Goal: Navigation & Orientation: Find specific page/section

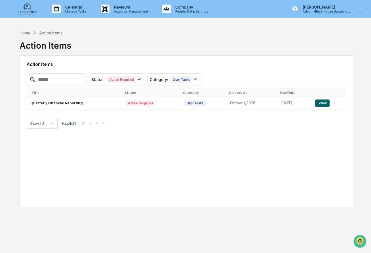
click at [12, 52] on div "Home Action Items Action Items Action Items Status : Action Required Select/Des…" at bounding box center [186, 153] width 351 height 253
click at [72, 11] on p "Manage Tasks" at bounding box center [75, 11] width 29 height 4
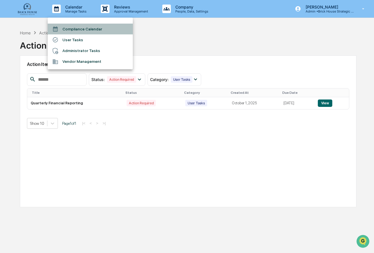
click at [95, 26] on li "Compliance Calendar" at bounding box center [90, 29] width 85 height 11
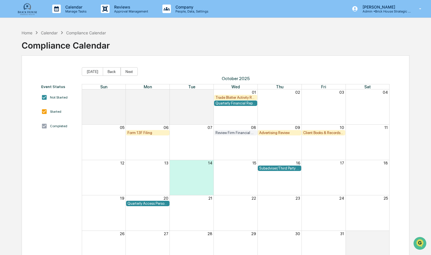
click at [232, 98] on div "Trade Blotter Activity Review" at bounding box center [235, 97] width 41 height 4
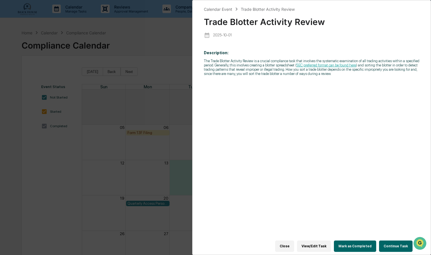
click at [265, 68] on p "The Trade Blotter Activity Review is a crucial compliance task that involves th…" at bounding box center [311, 67] width 215 height 17
click at [323, 66] on link "SEC preferred format can be found here" at bounding box center [326, 65] width 60 height 4
click at [281, 98] on div "Description: The Trade Blotter Activity Review is a crucial compliance task tha…" at bounding box center [311, 147] width 215 height 200
click at [173, 65] on div "Calendar Event Trade Blotter Activity Review Trade Blotter Activity Review [DAT…" at bounding box center [215, 127] width 431 height 255
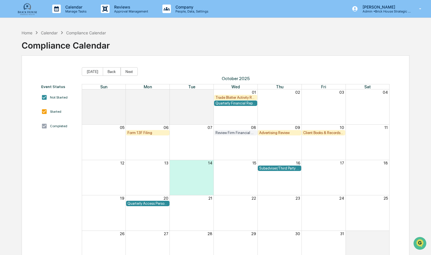
click at [235, 104] on div "Quarterly Financial Reporting" at bounding box center [235, 103] width 41 height 4
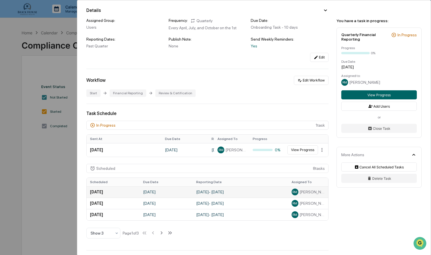
scroll to position [47, 0]
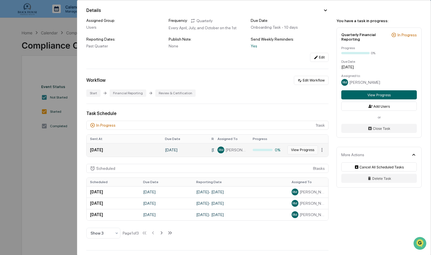
click at [294, 152] on button "View Progress" at bounding box center [302, 149] width 31 height 9
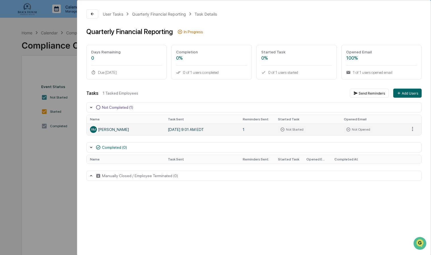
click at [282, 130] on icon at bounding box center [282, 129] width 5 height 5
click at [351, 129] on div "Not Opened" at bounding box center [358, 129] width 29 height 7
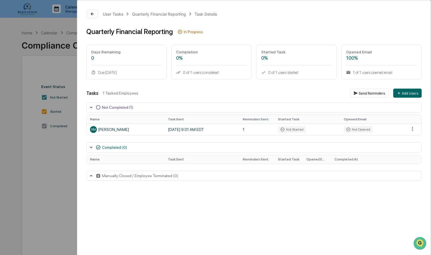
click at [93, 15] on icon at bounding box center [92, 14] width 5 height 5
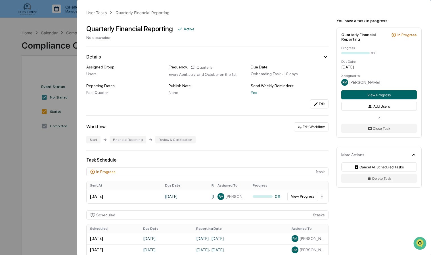
click at [54, 164] on div "User Tasks Quarterly Financial Reporting Quarterly Financial Reporting Active N…" at bounding box center [215, 127] width 431 height 255
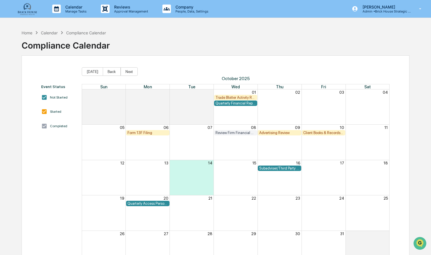
click at [236, 104] on div "Quarterly Financial Reporting" at bounding box center [235, 103] width 41 height 4
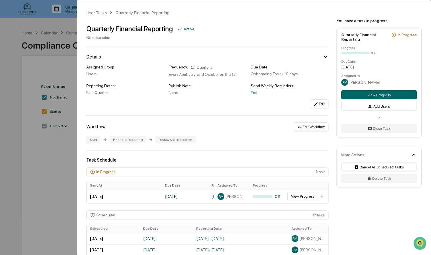
click at [371, 34] on div "In Progress" at bounding box center [406, 35] width 19 height 5
click at [371, 94] on button "View Progress" at bounding box center [379, 94] width 76 height 9
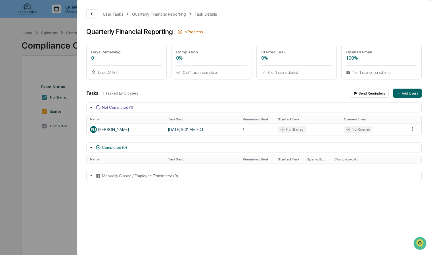
click at [60, 164] on div "User Tasks Quarterly Financial Reporting Task Details Quarterly Financial Repor…" at bounding box center [215, 127] width 431 height 255
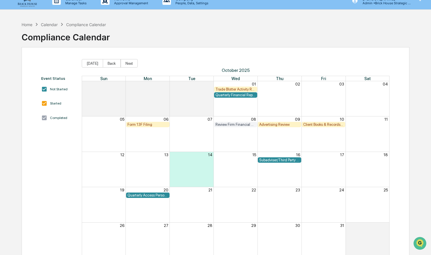
scroll to position [9, 0]
click at [235, 96] on div "Quarterly Financial Reporting" at bounding box center [235, 95] width 41 height 4
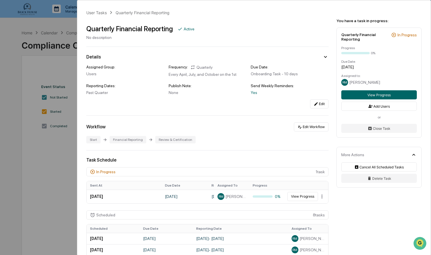
click at [91, 171] on icon at bounding box center [92, 171] width 5 height 5
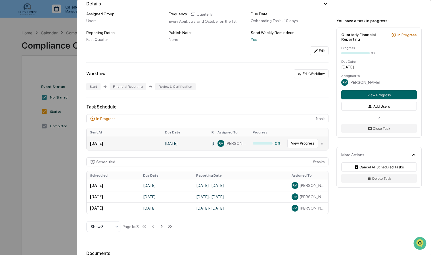
scroll to position [55, 0]
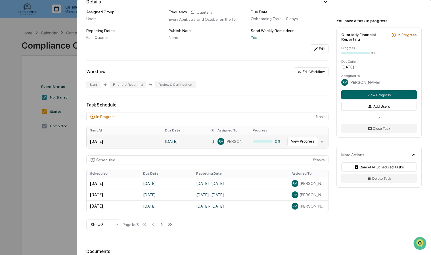
click at [318, 144] on html "Calendar Manage Tasks Reviews Approval Management Company People, Data, Setting…" at bounding box center [215, 127] width 431 height 255
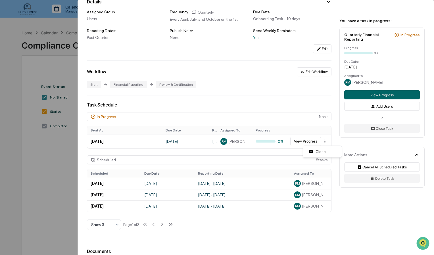
click at [281, 121] on html "Calendar Manage Tasks Reviews Approval Management Company People, Data, Setting…" at bounding box center [217, 127] width 434 height 255
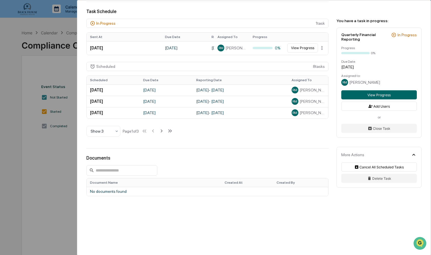
scroll to position [148, 0]
click at [215, 91] on td "[DATE] - [DATE]" at bounding box center [240, 90] width 95 height 11
drag, startPoint x: 215, startPoint y: 91, endPoint x: 219, endPoint y: 100, distance: 10.5
click at [219, 100] on td "[DATE] - [DATE]" at bounding box center [240, 101] width 95 height 11
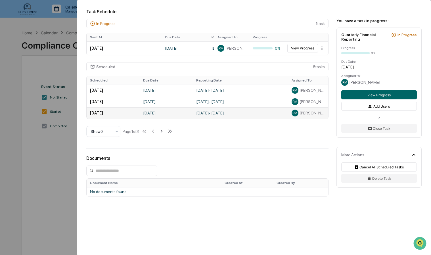
click at [223, 112] on td "[DATE] - [DATE]" at bounding box center [240, 112] width 95 height 11
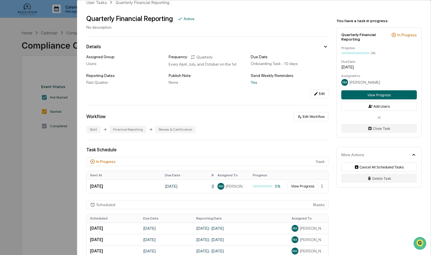
scroll to position [0, 0]
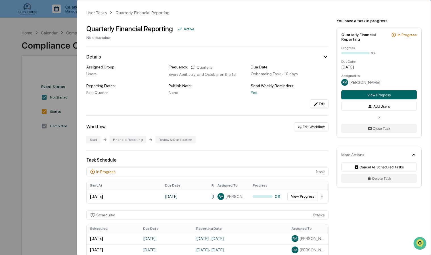
click at [138, 30] on div "Quarterly Financial Reporting" at bounding box center [129, 29] width 87 height 8
copy div "Quarterly Financial Reporting"
click at [105, 11] on div "User Tasks" at bounding box center [96, 12] width 20 height 5
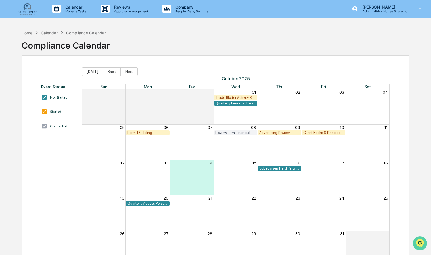
click at [371, 242] on img "Open customer support" at bounding box center [420, 243] width 14 height 11
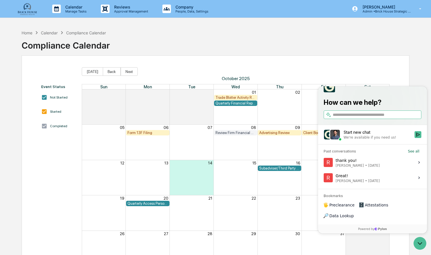
click at [344, 198] on h3 "Bookmarks" at bounding box center [372, 193] width 109 height 9
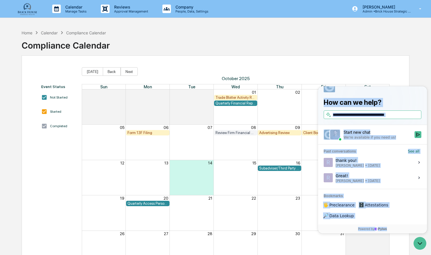
click at [369, 118] on input "search" at bounding box center [376, 115] width 87 height 6
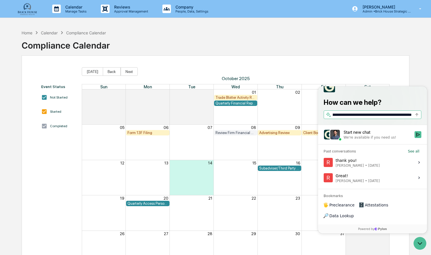
scroll to position [0, 24]
paste input "**********"
type input "**********"
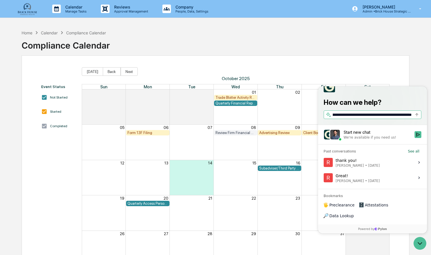
click at [369, 118] on input "**********" at bounding box center [372, 115] width 79 height 6
click at [343, 55] on div "Home Calendar Compliance Calendar Compliance Calendar" at bounding box center [216, 41] width 388 height 28
click at [300, 207] on div "Month View" at bounding box center [280, 212] width 44 height 35
click at [239, 103] on div "Quarterly Financial Reporting" at bounding box center [235, 103] width 41 height 4
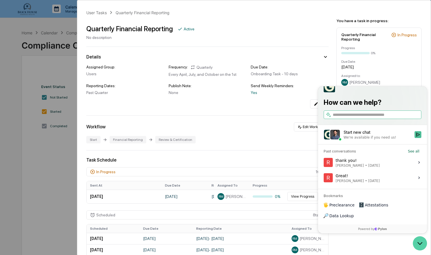
click at [371, 246] on icon "Open customer support" at bounding box center [420, 243] width 14 height 14
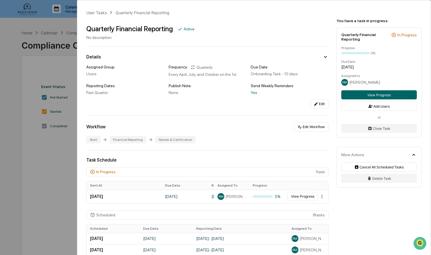
click at [266, 38] on div "Quarterly Financial Reporting Active No description" at bounding box center [207, 30] width 242 height 20
click at [310, 128] on button "Edit Workflow" at bounding box center [311, 126] width 35 height 9
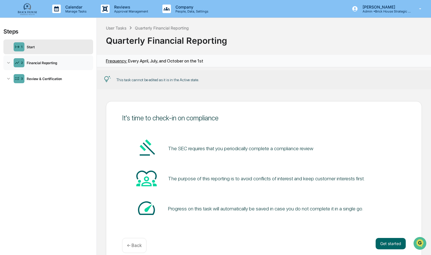
click at [53, 64] on div "Financial Reporting" at bounding box center [57, 63] width 66 height 4
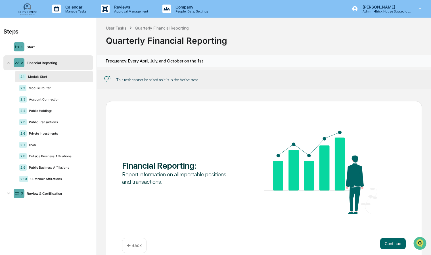
click at [41, 77] on div "Module Start" at bounding box center [57, 77] width 63 height 4
click at [371, 246] on button "Continue" at bounding box center [393, 243] width 26 height 11
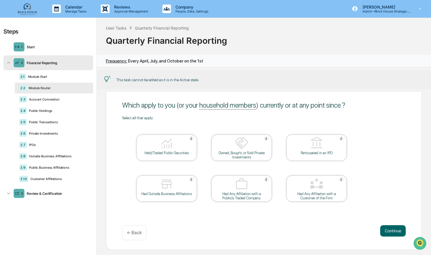
scroll to position [13, 0]
click at [371, 233] on button "Continue" at bounding box center [393, 230] width 26 height 11
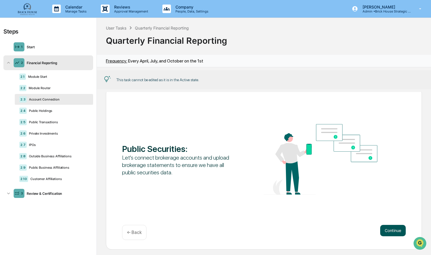
click at [371, 233] on button "Continue" at bounding box center [393, 230] width 26 height 11
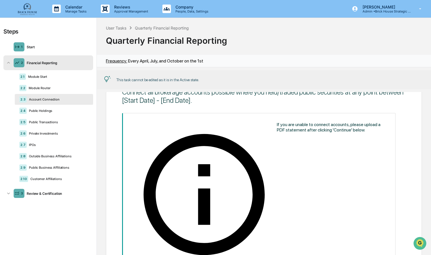
scroll to position [51, 0]
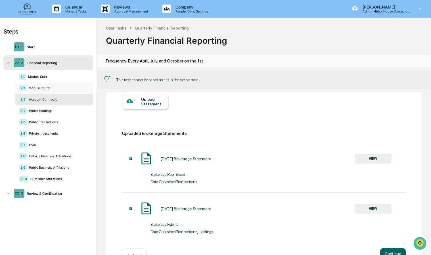
click at [43, 85] on div "2.2 Module Router" at bounding box center [54, 88] width 78 height 11
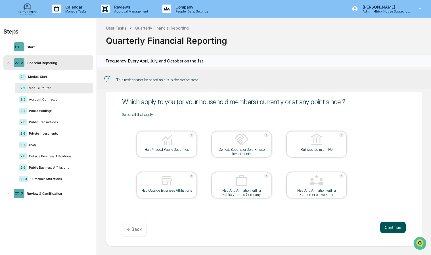
click at [371, 225] on button "Continue" at bounding box center [393, 227] width 26 height 11
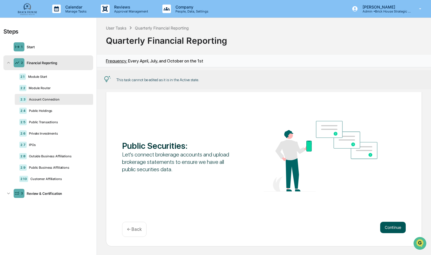
click at [371, 225] on button "Continue" at bounding box center [393, 227] width 26 height 11
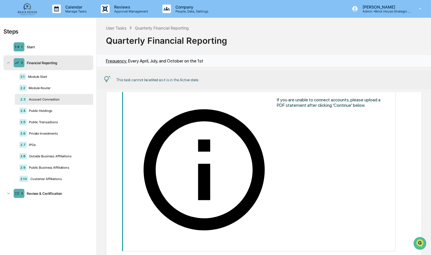
scroll to position [0, 0]
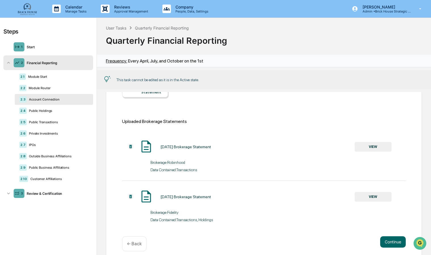
scroll to position [78, 0]
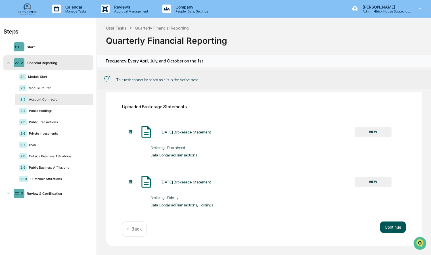
click at [371, 229] on button "Continue" at bounding box center [393, 226] width 26 height 11
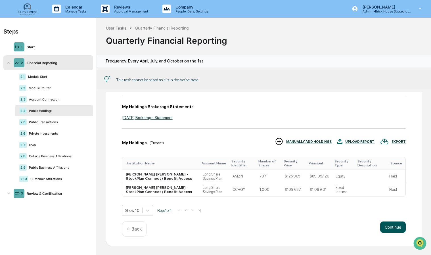
scroll to position [47, 0]
click at [371, 228] on button "Continue" at bounding box center [393, 226] width 26 height 11
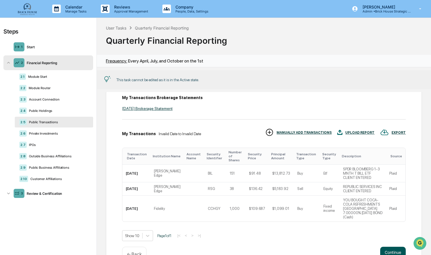
scroll to position [61, 0]
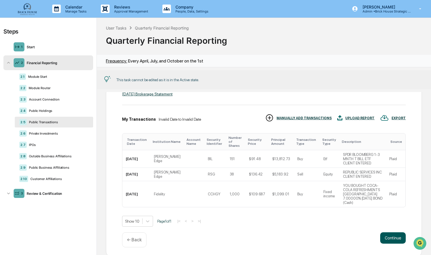
click at [371, 232] on button "Continue" at bounding box center [393, 237] width 26 height 11
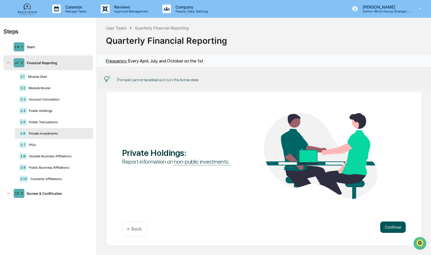
scroll to position [16, 0]
click at [371, 228] on button "Continue" at bounding box center [393, 227] width 26 height 11
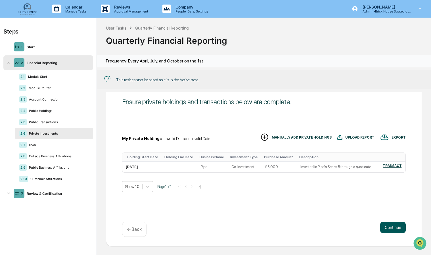
click at [371, 230] on button "Continue" at bounding box center [393, 227] width 26 height 11
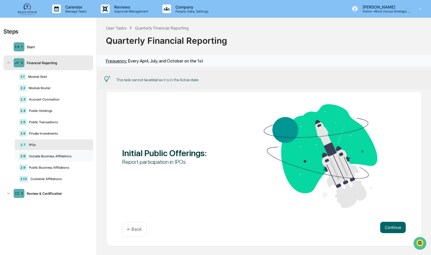
click at [60, 157] on div "Outside Business Affiliations" at bounding box center [58, 156] width 62 height 4
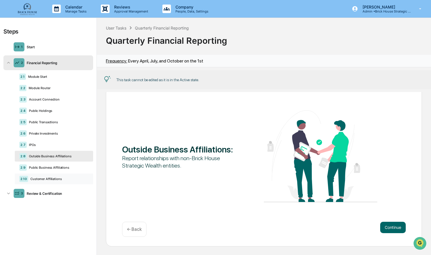
click at [52, 183] on div "2.10 Customer Affiliations" at bounding box center [54, 178] width 78 height 11
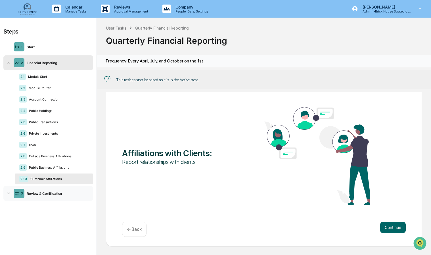
click at [50, 194] on div "Review & Certification" at bounding box center [57, 193] width 66 height 4
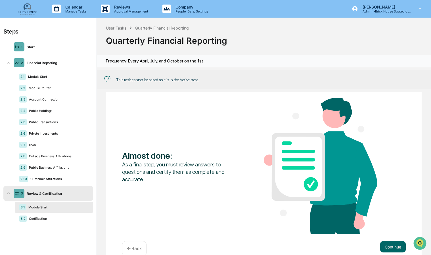
scroll to position [35, 0]
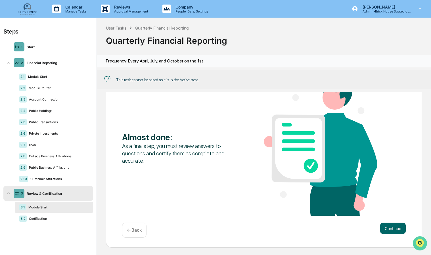
click at [371, 241] on img "Open customer support" at bounding box center [420, 243] width 14 height 11
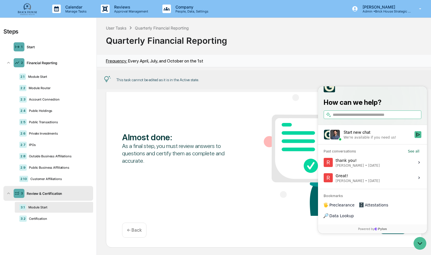
click at [354, 118] on input "search" at bounding box center [376, 115] width 87 height 6
click at [354, 118] on input "*" at bounding box center [376, 115] width 87 height 6
type input "**********"
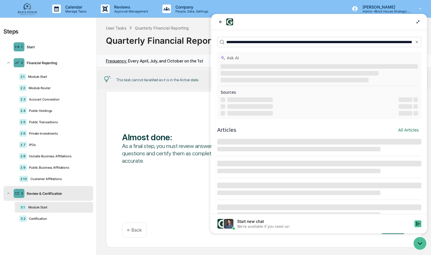
scroll to position [0, 318]
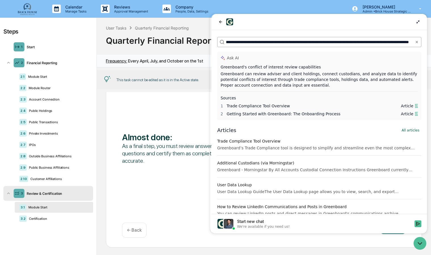
click at [360, 42] on input "**********" at bounding box center [317, 42] width 183 height 6
click at [277, 222] on div "Start new chat" at bounding box center [324, 222] width 174 height 6
click at [371, 222] on button "Start new chat We're available if you need us!" at bounding box center [418, 223] width 7 height 7
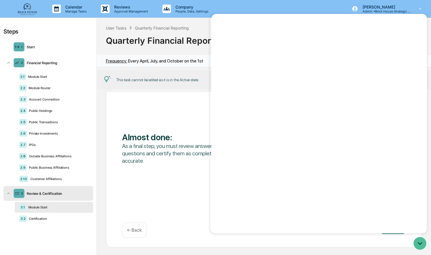
scroll to position [0, 0]
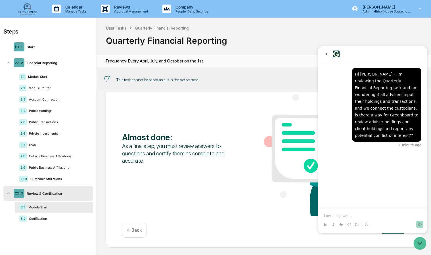
click at [40, 32] on div "Steps" at bounding box center [48, 31] width 90 height 7
click at [327, 54] on icon "back" at bounding box center [327, 54] width 5 height 5
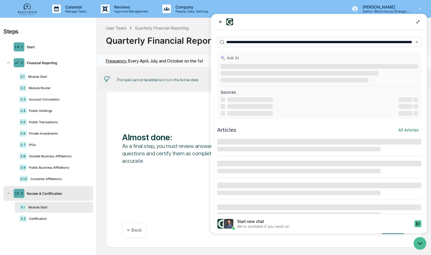
scroll to position [0, 318]
click at [221, 23] on icon "back" at bounding box center [220, 22] width 5 height 5
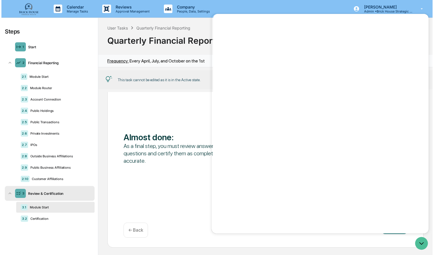
scroll to position [0, 0]
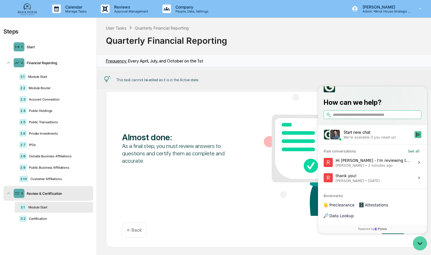
click at [371, 239] on icon "Open customer support" at bounding box center [420, 243] width 14 height 14
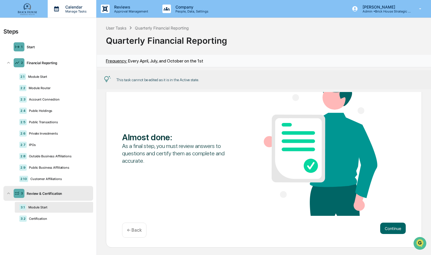
click at [82, 7] on p "Calendar" at bounding box center [75, 7] width 29 height 5
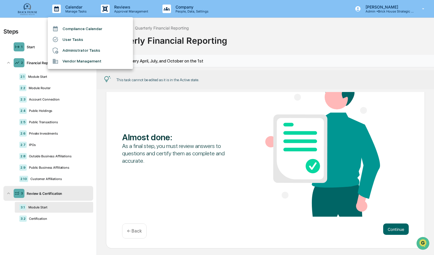
click at [100, 28] on li "Compliance Calendar" at bounding box center [90, 28] width 85 height 11
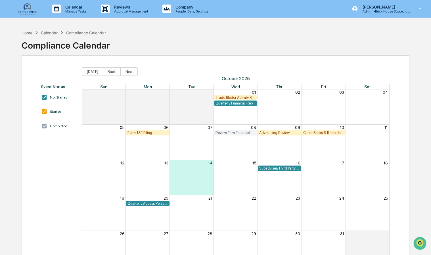
click at [238, 133] on div "Review Firm Financial Condition" at bounding box center [235, 133] width 41 height 4
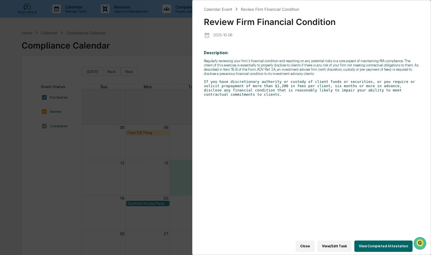
click at [312, 92] on code "If you have discretionary authority or custody of client funds or securities, o…" at bounding box center [309, 87] width 211 height 17
click at [371, 242] on button "View Completed Attestation" at bounding box center [383, 245] width 58 height 11
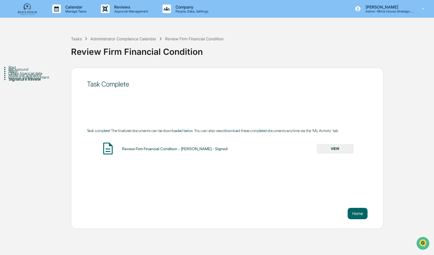
click at [325, 149] on button "VIEW" at bounding box center [335, 149] width 37 height 10
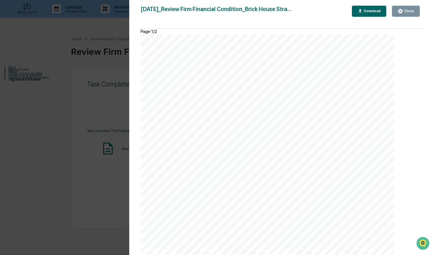
click at [371, 11] on div "Close" at bounding box center [408, 11] width 11 height 4
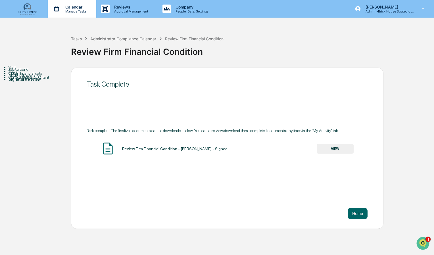
click at [72, 13] on div "Calendar Manage Tasks" at bounding box center [71, 9] width 43 height 9
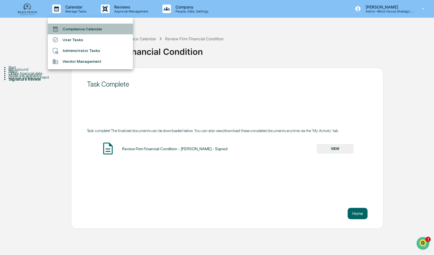
click at [77, 26] on li "Compliance Calendar" at bounding box center [90, 29] width 85 height 11
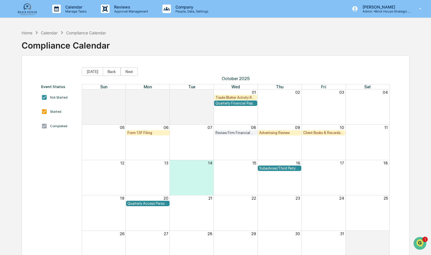
click at [235, 132] on div "Review Firm Financial Condition" at bounding box center [235, 133] width 41 height 4
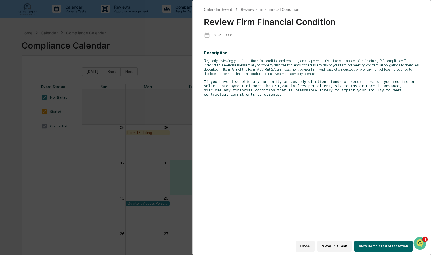
click at [187, 69] on div "Calendar Event Review Firm Financial Condition Review Firm Financial Condition …" at bounding box center [215, 127] width 431 height 255
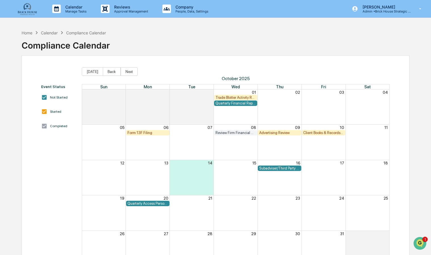
click at [371, 241] on div "1" at bounding box center [420, 243] width 15 height 14
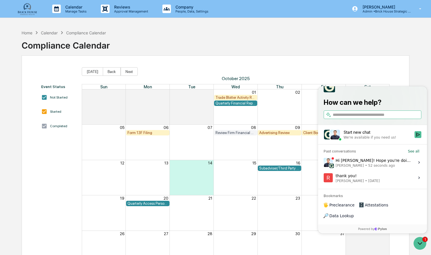
click at [371, 168] on div "Hi [PERSON_NAME]! Hope you're doing well. Yes, that's correct. If these feeds o…" at bounding box center [374, 162] width 76 height 11
click at [324, 163] on button "View issue" at bounding box center [323, 162] width 0 height 0
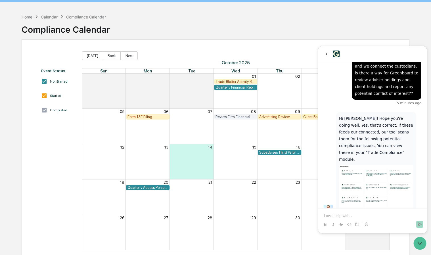
scroll to position [15, 0]
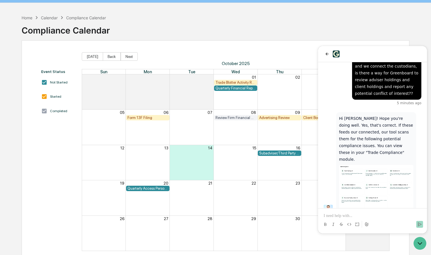
click at [338, 214] on p at bounding box center [373, 216] width 98 height 6
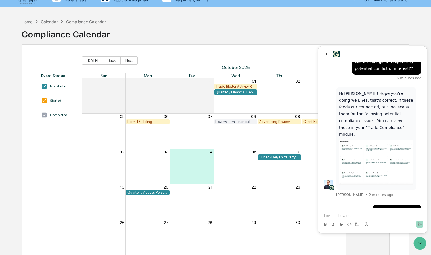
scroll to position [10, 0]
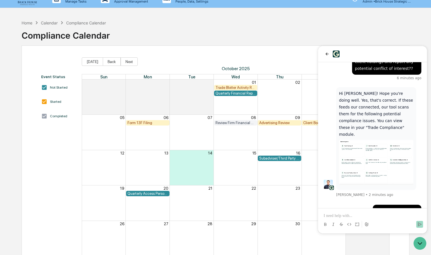
click at [275, 122] on div "Advertising Review" at bounding box center [279, 123] width 41 height 4
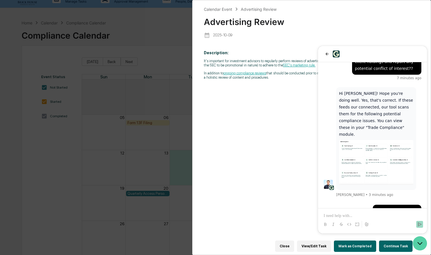
click at [371, 241] on icon "Open customer support" at bounding box center [420, 243] width 14 height 14
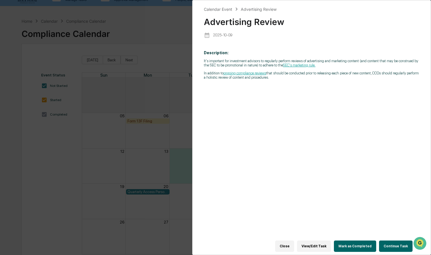
scroll to position [13, 0]
click at [183, 135] on div "Calendar Event Advertising Review Advertising Review [DATE] Description: It's i…" at bounding box center [215, 127] width 431 height 255
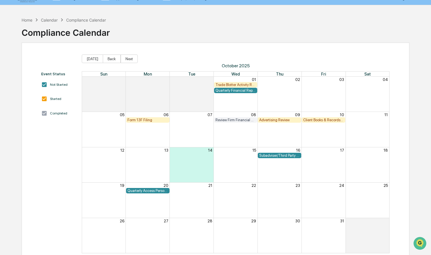
click at [278, 121] on div "Advertising Review" at bounding box center [279, 120] width 41 height 4
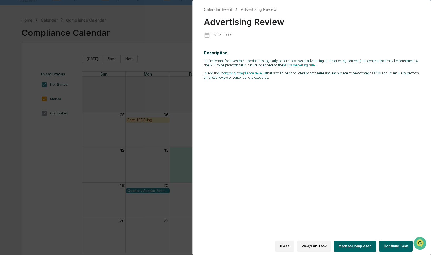
scroll to position [128, 0]
click at [371, 240] on img "Open customer support" at bounding box center [420, 243] width 14 height 11
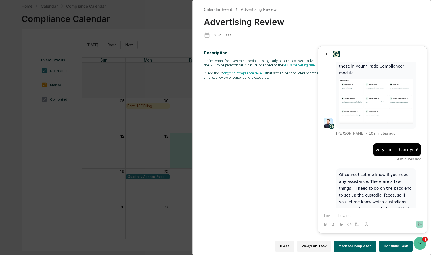
scroll to position [26, 0]
click at [169, 39] on div "Calendar Event Advertising Review Advertising Review [DATE] Description: It's i…" at bounding box center [215, 127] width 431 height 255
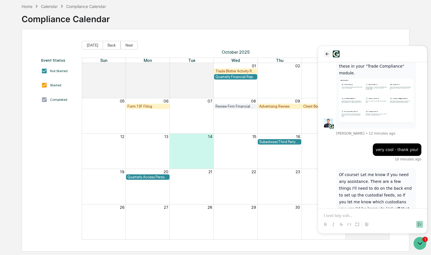
click at [327, 52] on icon "back" at bounding box center [327, 54] width 5 height 5
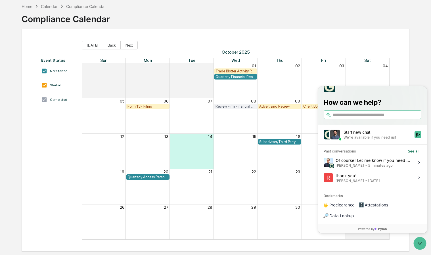
click at [359, 135] on div "Start new chat" at bounding box center [378, 132] width 68 height 6
click at [371, 138] on button "Start new chat We're available if you need us!" at bounding box center [418, 134] width 7 height 7
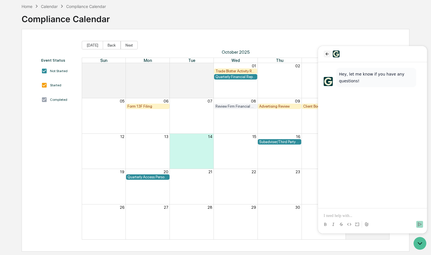
click at [328, 55] on icon "back" at bounding box center [327, 54] width 5 height 5
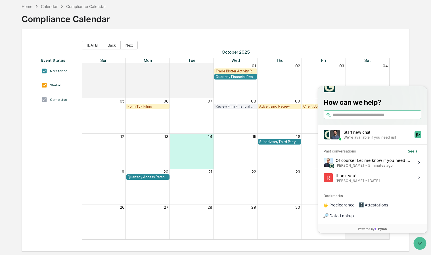
click at [371, 168] on div "Of course! Let me know if you need any assistance. There are a few things I'll …" at bounding box center [374, 162] width 76 height 11
click at [324, 163] on button "View issue" at bounding box center [323, 162] width 0 height 0
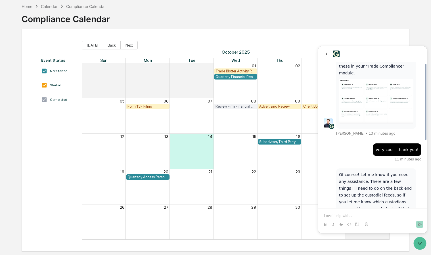
scroll to position [27, 0]
click at [371, 243] on icon "Open customer support" at bounding box center [420, 243] width 14 height 14
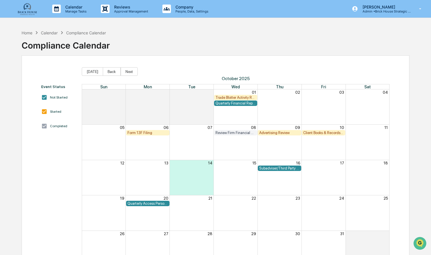
click at [275, 133] on div "Advertising Review" at bounding box center [279, 133] width 41 height 4
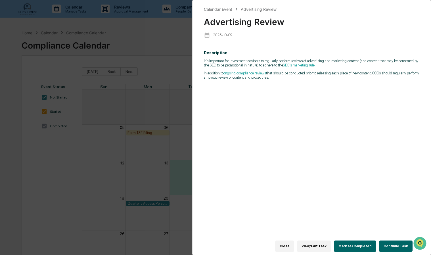
click at [166, 72] on div "Calendar Event Advertising Review Advertising Review [DATE] Description: It's i…" at bounding box center [215, 127] width 431 height 255
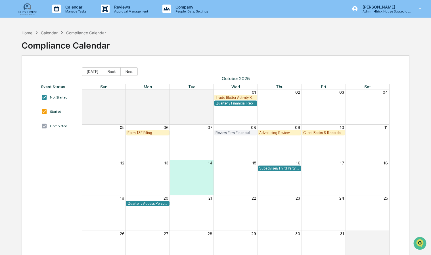
click at [319, 133] on div "Client Books & Records Review" at bounding box center [323, 133] width 41 height 4
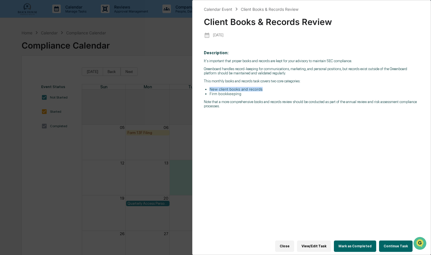
drag, startPoint x: 262, startPoint y: 91, endPoint x: 209, endPoint y: 90, distance: 52.5
click at [209, 90] on ul "New client books and records Firm bookkeeping" at bounding box center [311, 91] width 215 height 9
drag, startPoint x: 209, startPoint y: 90, endPoint x: 244, endPoint y: 88, distance: 35.0
click at [244, 88] on div "It's important that proper books and records are kept for your advisory to main…" at bounding box center [311, 83] width 215 height 49
click at [171, 78] on div "Calendar Event Client Books & Records Review Client Books & Records Review 2025…" at bounding box center [215, 127] width 431 height 255
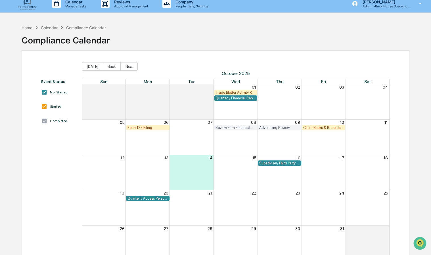
scroll to position [6, 0]
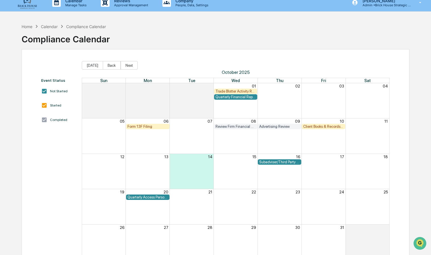
click at [285, 164] on div "Subadviser/Third Party Money Manager Due Diligence Review" at bounding box center [279, 162] width 41 height 4
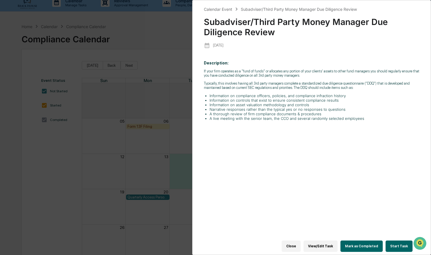
click at [178, 64] on div "Calendar Event Subadviser/Third Party Money Manager Due Diligence Review Subadv…" at bounding box center [215, 127] width 431 height 255
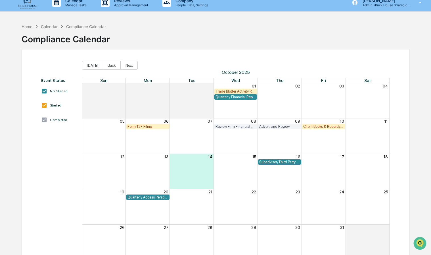
scroll to position [0, 0]
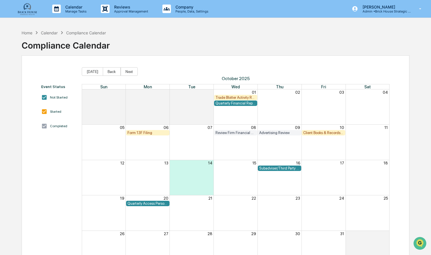
click at [185, 46] on div "Home Calendar Compliance Calendar Compliance Calendar" at bounding box center [216, 41] width 388 height 28
click at [274, 168] on div "Subadviser/Third Party Money Manager Due Diligence Review" at bounding box center [279, 168] width 41 height 4
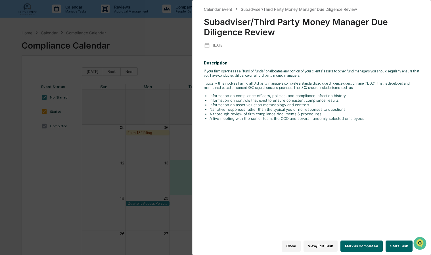
click at [324, 243] on button "View/Edit Task" at bounding box center [321, 245] width 34 height 11
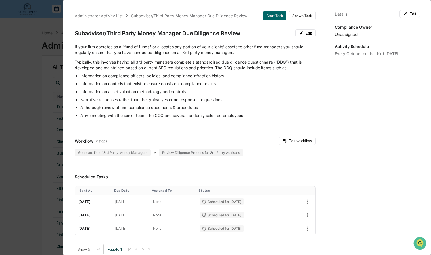
scroll to position [1, 0]
click at [281, 135] on div "Administrator Activity List Subadviser/Third Party Money Manager Due Diligence …" at bounding box center [195, 219] width 255 height 432
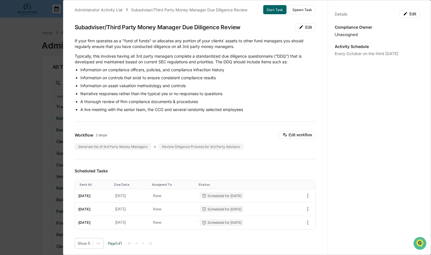
scroll to position [0, 0]
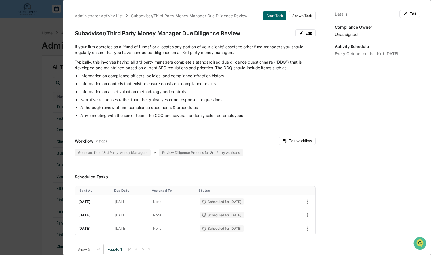
click at [39, 122] on div "Administrator Activity List Subadviser/Third Party Money Manager Due Diligence …" at bounding box center [215, 127] width 431 height 255
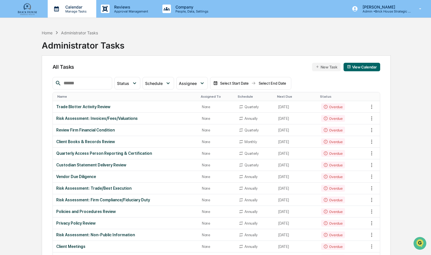
click at [78, 9] on p "Manage Tasks" at bounding box center [75, 11] width 29 height 4
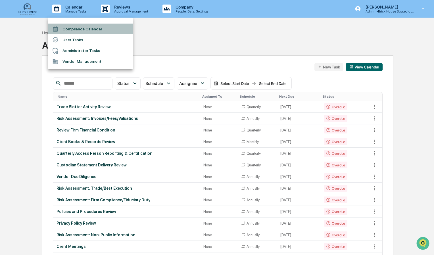
click at [78, 24] on li "Compliance Calendar" at bounding box center [90, 29] width 85 height 11
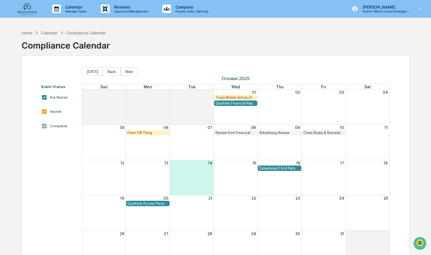
click at [275, 170] on div "Subadviser/Third Party Money Manager Due Diligence Review" at bounding box center [279, 168] width 41 height 4
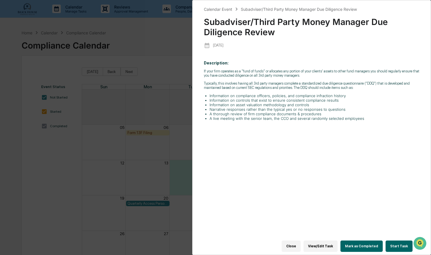
click at [332, 244] on button "View/Edit Task" at bounding box center [321, 245] width 34 height 11
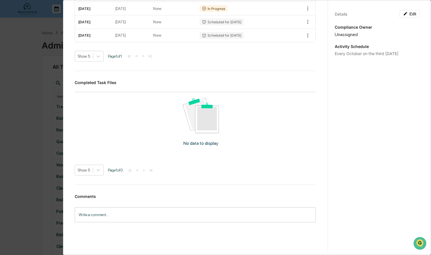
scroll to position [203, 0]
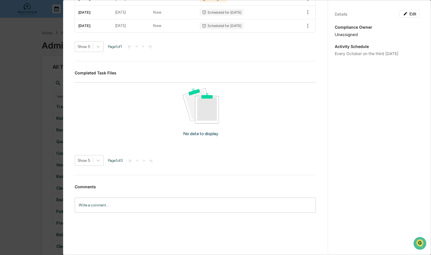
click at [124, 200] on input "Write a comment..." at bounding box center [195, 205] width 241 height 15
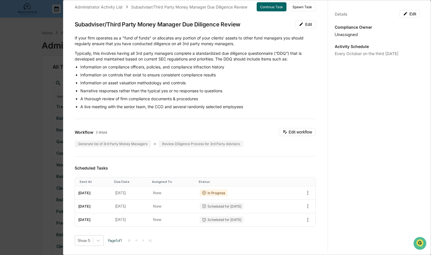
scroll to position [0, 0]
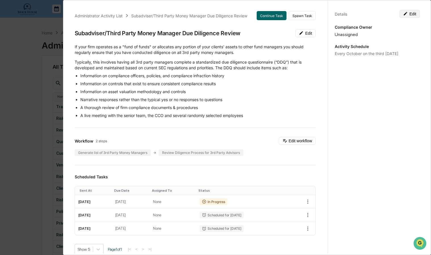
click at [405, 14] on icon at bounding box center [405, 13] width 5 height 5
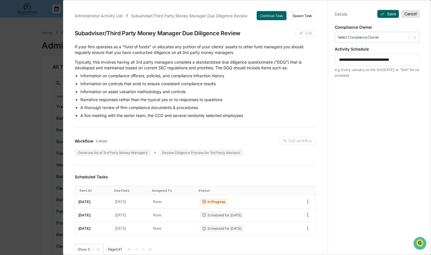
click at [411, 14] on button "Cancel" at bounding box center [410, 14] width 19 height 8
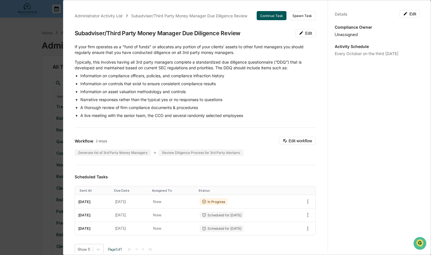
click at [268, 16] on button "Continue Task" at bounding box center [272, 15] width 30 height 9
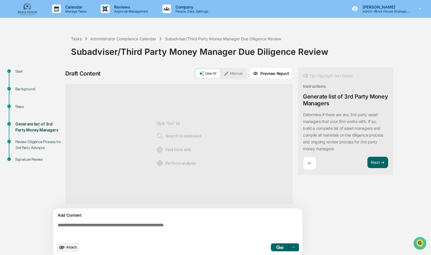
scroll to position [4, 0]
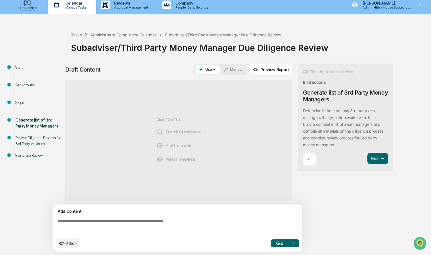
click at [72, 9] on div "Calendar Manage Tasks" at bounding box center [72, 5] width 49 height 18
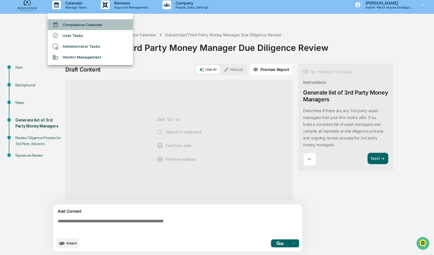
click at [76, 24] on li "Compliance Calendar" at bounding box center [90, 24] width 85 height 11
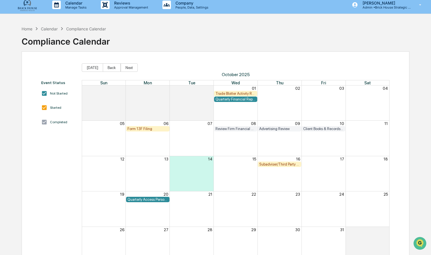
click at [145, 198] on div "Quarterly Access Person Reporting & Certification" at bounding box center [147, 199] width 41 height 4
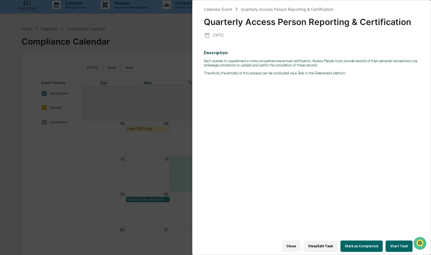
click at [169, 95] on div "Calendar Event Quarterly Access Person Reporting & Certification Quarterly Acce…" at bounding box center [215, 127] width 431 height 255
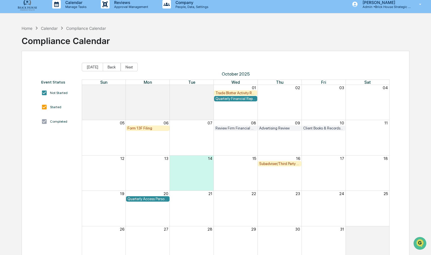
scroll to position [3, 0]
